Goal: Task Accomplishment & Management: Complete application form

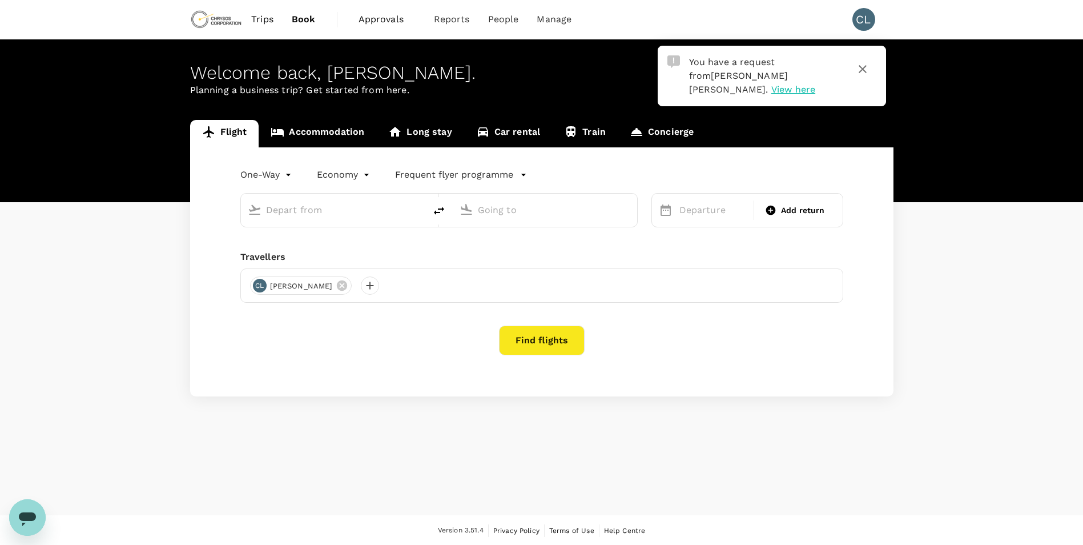
type input "roundtrip"
type input "Vancouver Intl (YVR)"
type input "[GEOGRAPHIC_DATA] ([GEOGRAPHIC_DATA])"
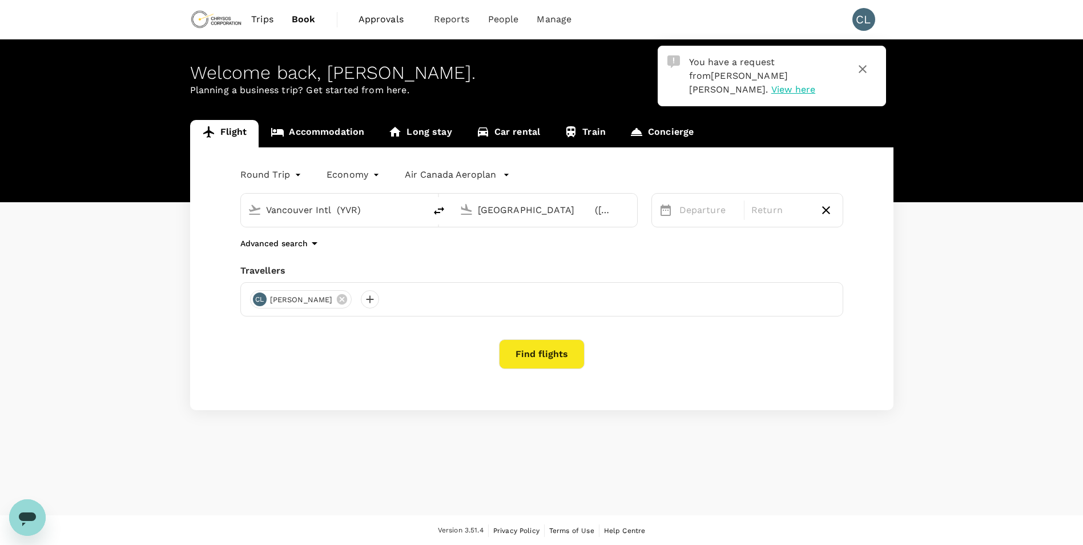
click at [815, 84] on span "View here" at bounding box center [793, 89] width 44 height 11
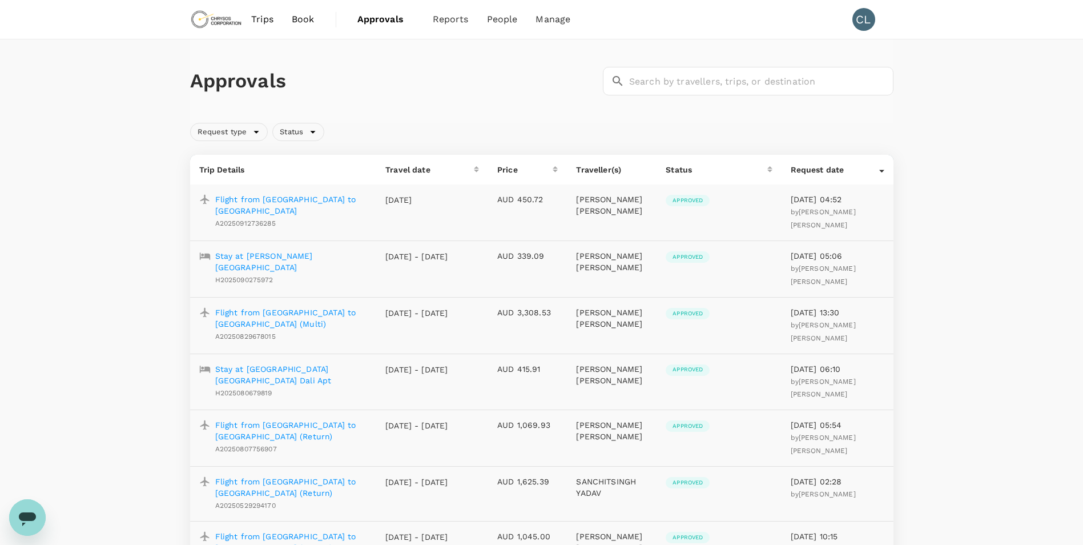
click at [846, 213] on span "Carlos Alberto Ferrada Cabrera" at bounding box center [823, 218] width 65 height 21
click at [293, 197] on p "Flight from Antofagasta to Santiago" at bounding box center [291, 205] width 152 height 23
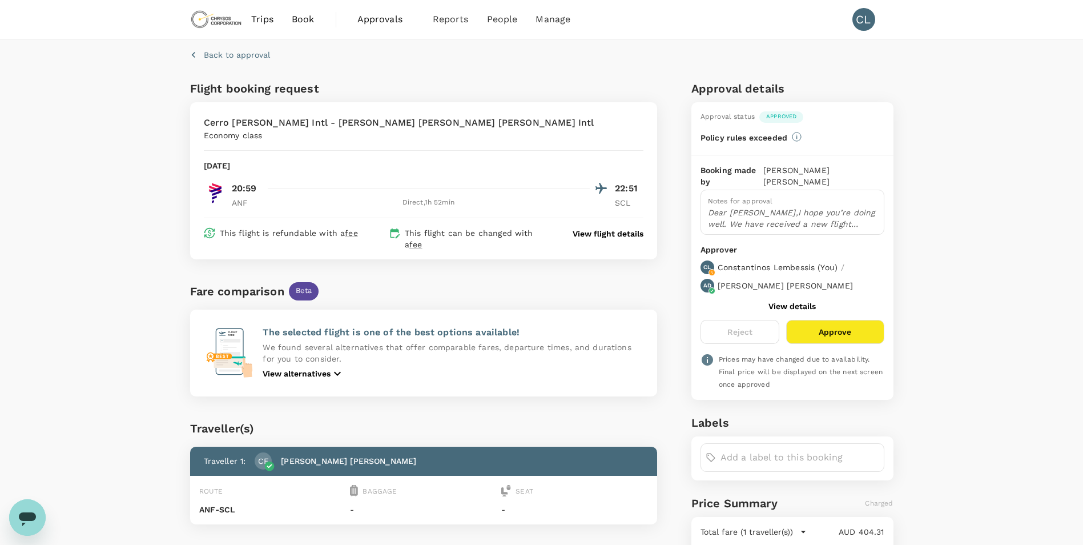
click at [854, 330] on button "Approve" at bounding box center [835, 332] width 98 height 24
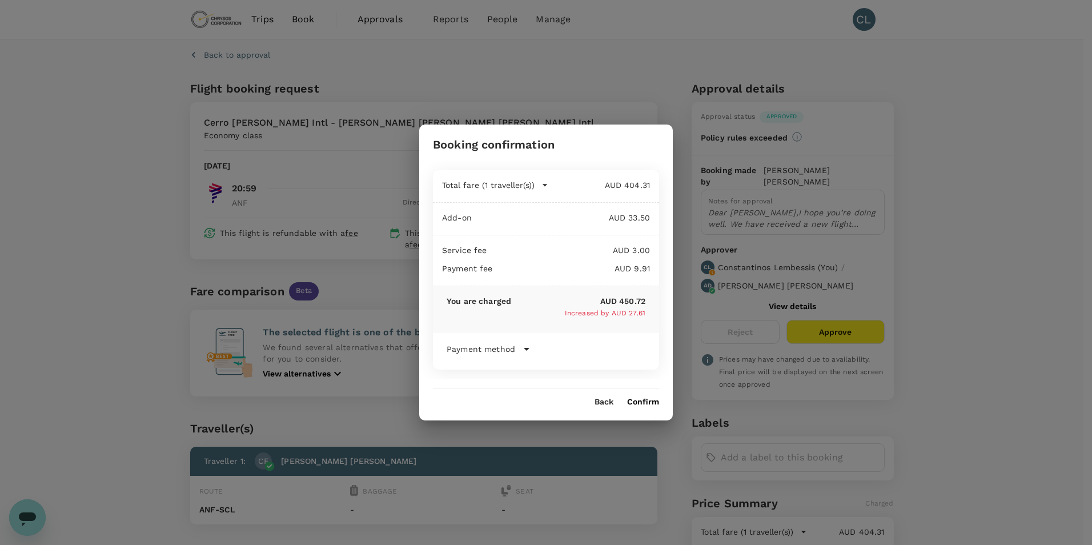
click at [640, 398] on button "Confirm" at bounding box center [643, 401] width 32 height 9
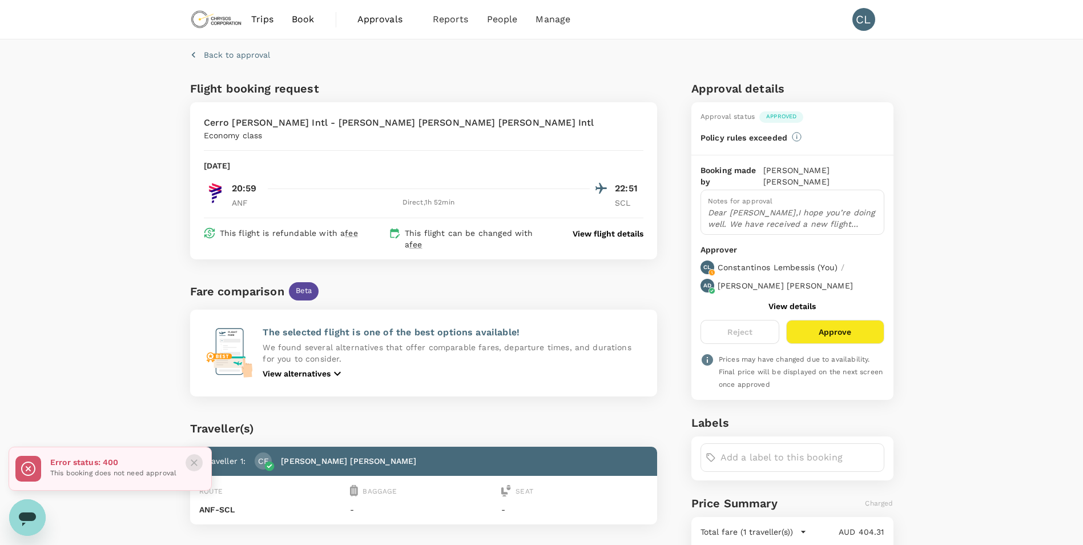
click at [193, 461] on icon "Close" at bounding box center [194, 462] width 7 height 7
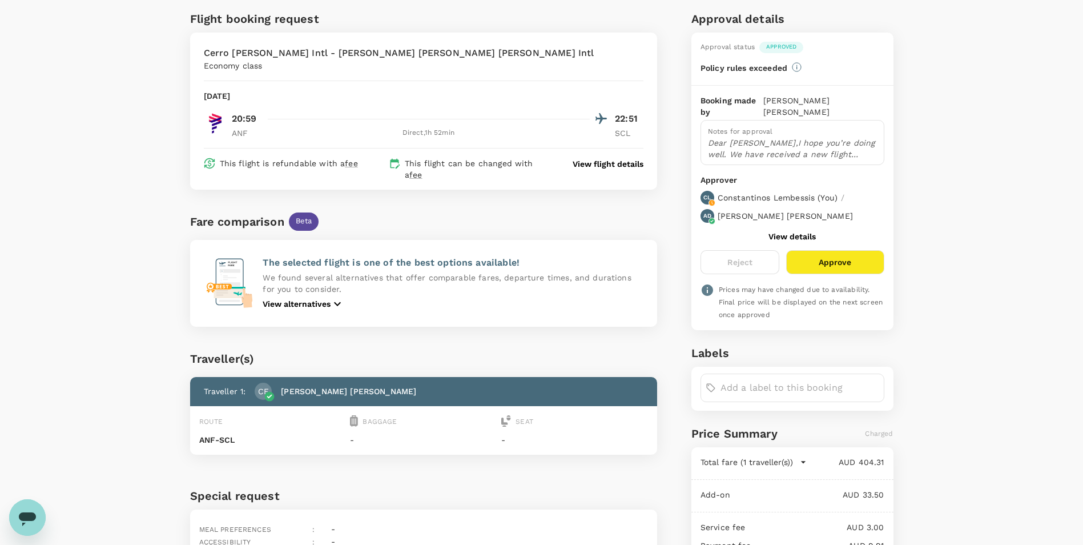
scroll to position [76, 0]
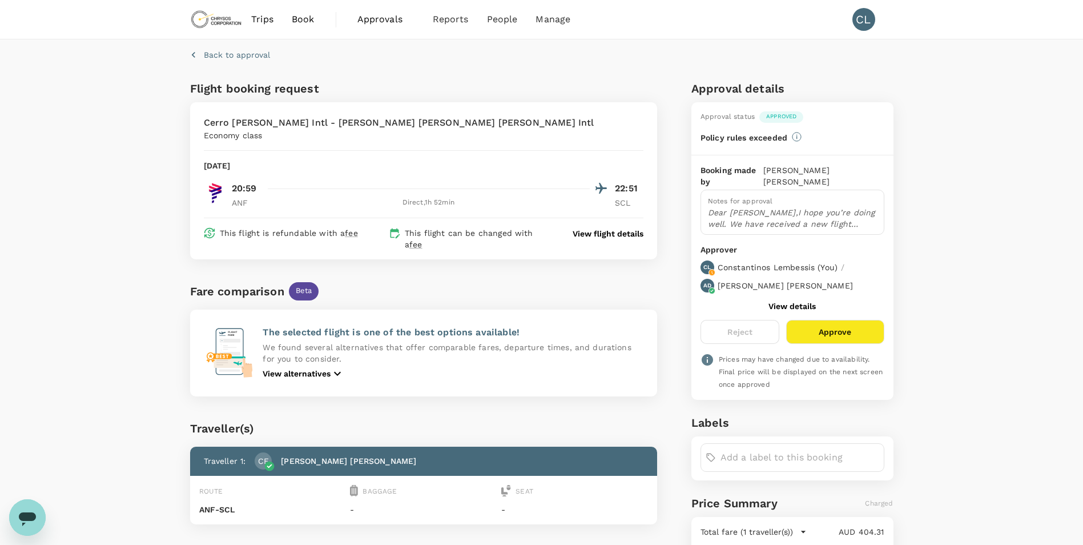
click at [862, 337] on button "Approve" at bounding box center [835, 332] width 98 height 24
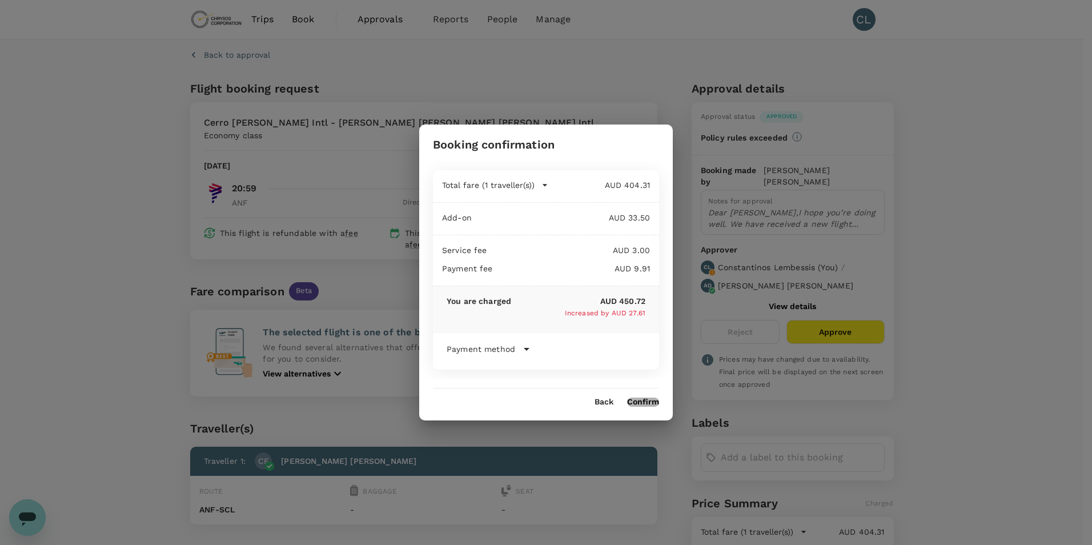
click at [648, 401] on button "Confirm" at bounding box center [643, 401] width 32 height 9
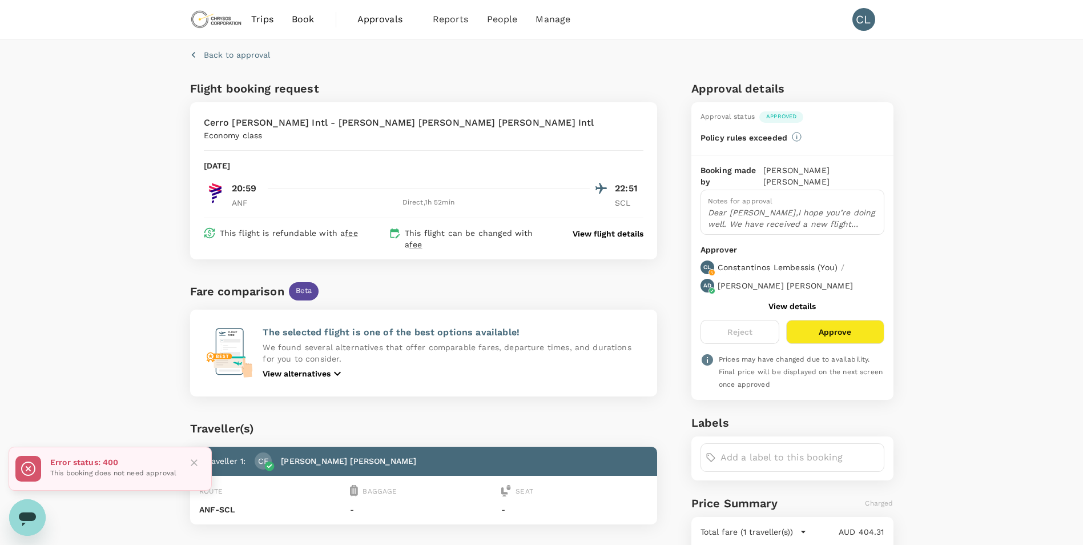
click at [185, 459] on div at bounding box center [189, 469] width 26 height 34
click at [73, 181] on div "Back to approval Flight booking request Cerro Moreno Intl - Comodoro Arturo Mer…" at bounding box center [541, 380] width 1083 height 682
click at [194, 465] on icon "Close" at bounding box center [193, 462] width 11 height 11
